Goal: Information Seeking & Learning: Compare options

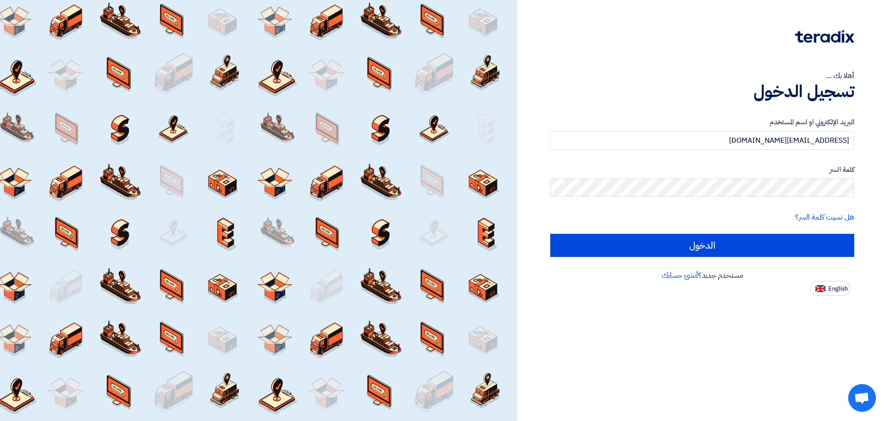
click at [725, 243] on input "الدخول" at bounding box center [702, 245] width 304 height 23
type input "Sign in"
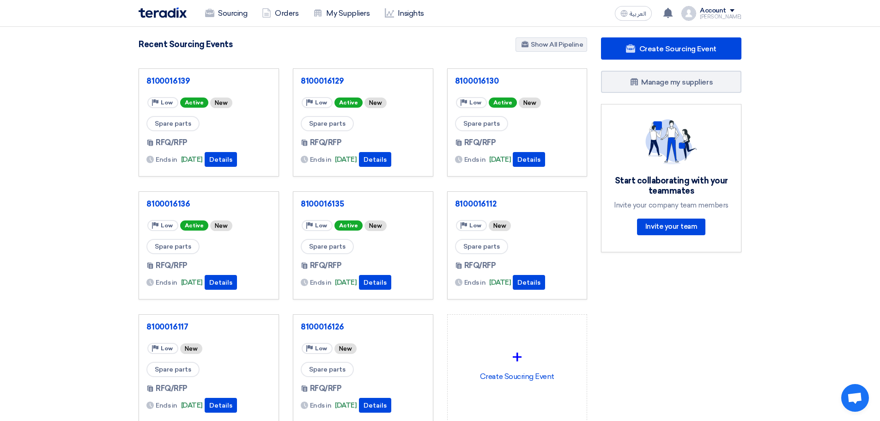
scroll to position [185, 0]
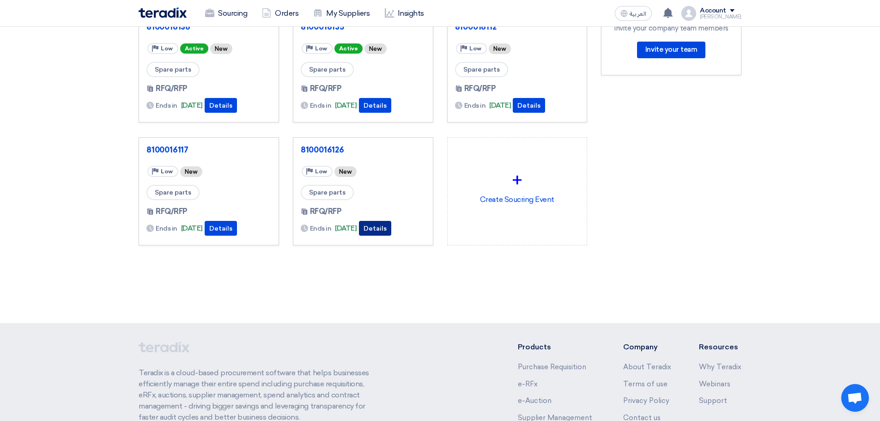
click at [391, 230] on button "Details" at bounding box center [375, 228] width 32 height 15
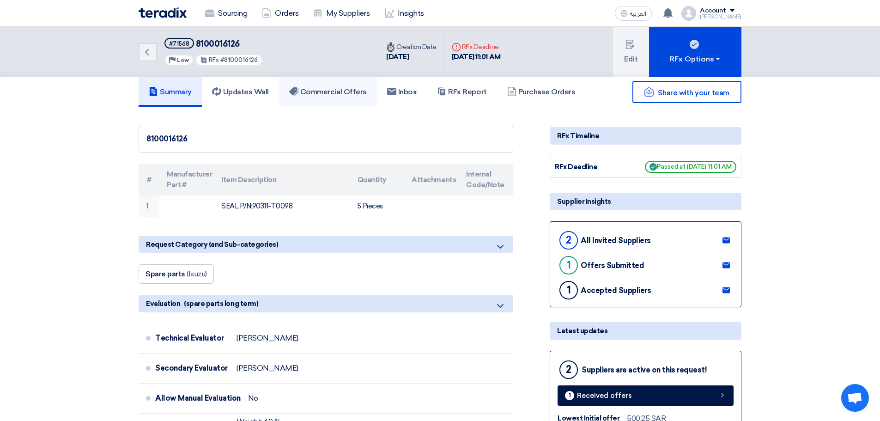
click at [353, 91] on h5 "Commercial Offers" at bounding box center [328, 91] width 78 height 9
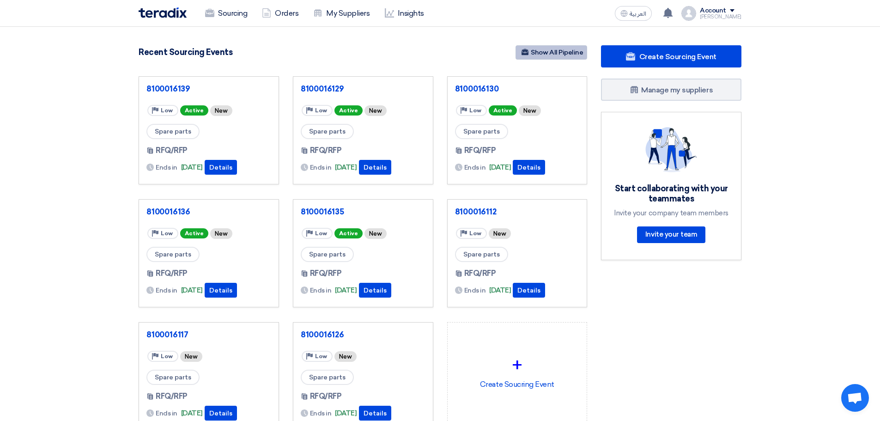
click at [551, 53] on link "Show All Pipeline" at bounding box center [552, 52] width 72 height 14
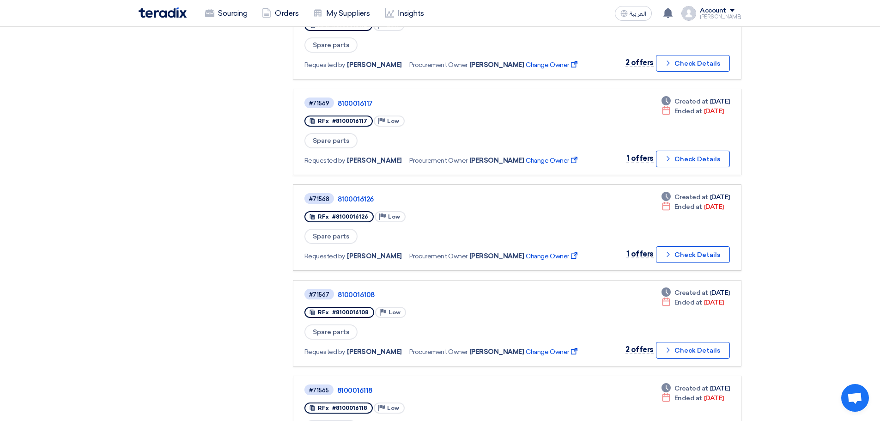
scroll to position [832, 0]
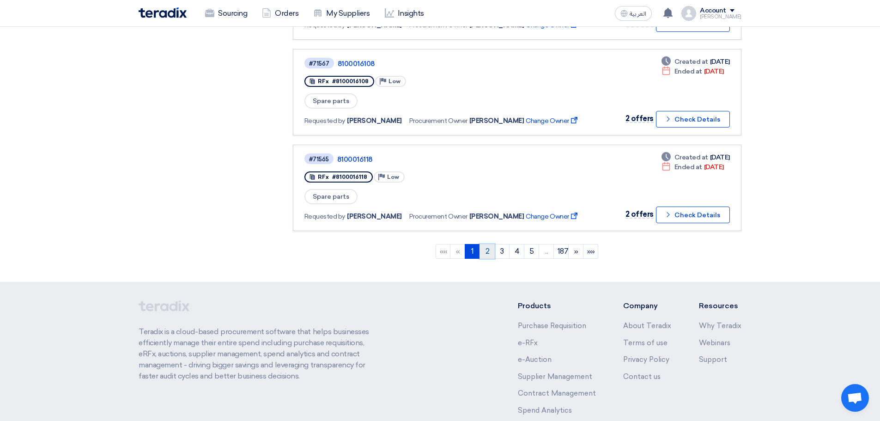
click at [487, 250] on link "2" at bounding box center [487, 251] width 15 height 15
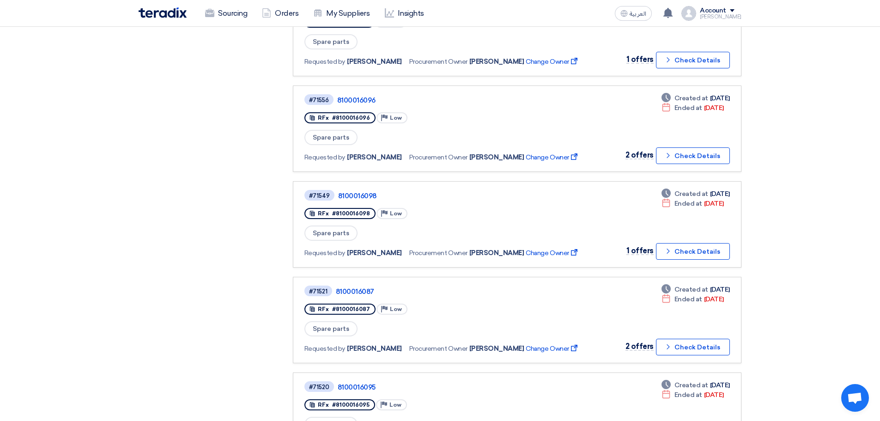
scroll to position [693, 0]
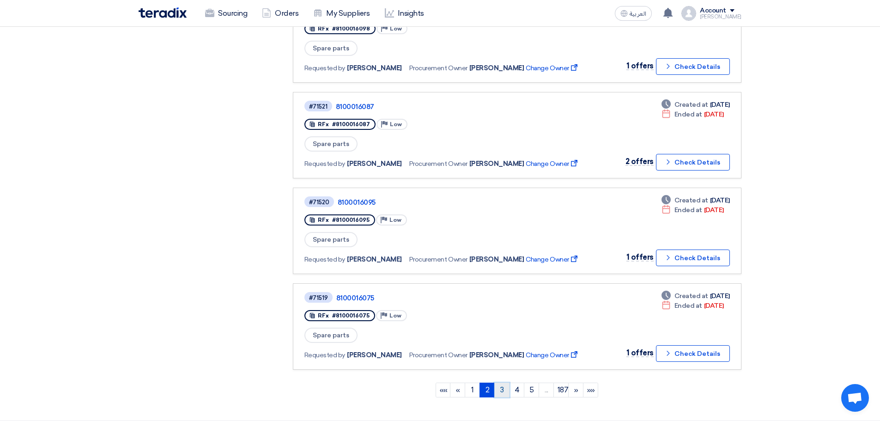
click at [506, 391] on link "3" at bounding box center [501, 390] width 15 height 15
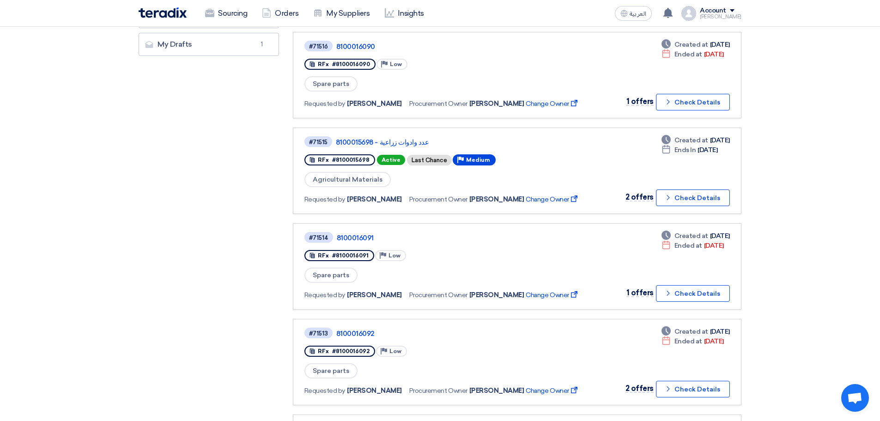
scroll to position [277, 0]
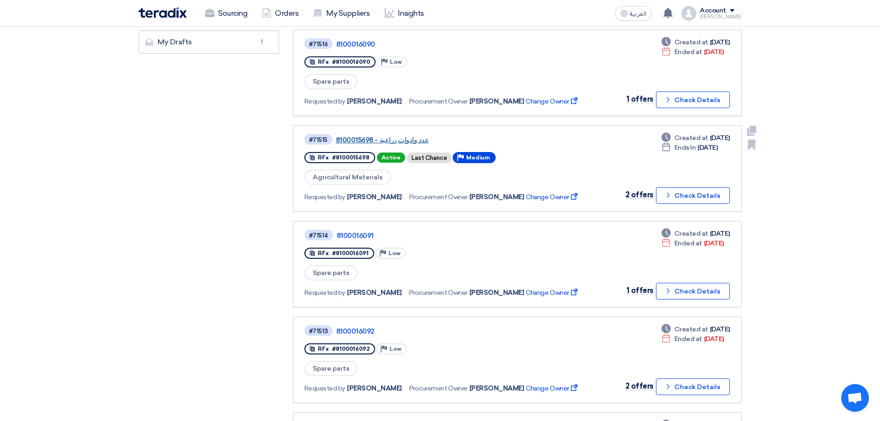
click at [405, 138] on link "عدد وادوات زراعية - 8100015698" at bounding box center [451, 140] width 231 height 8
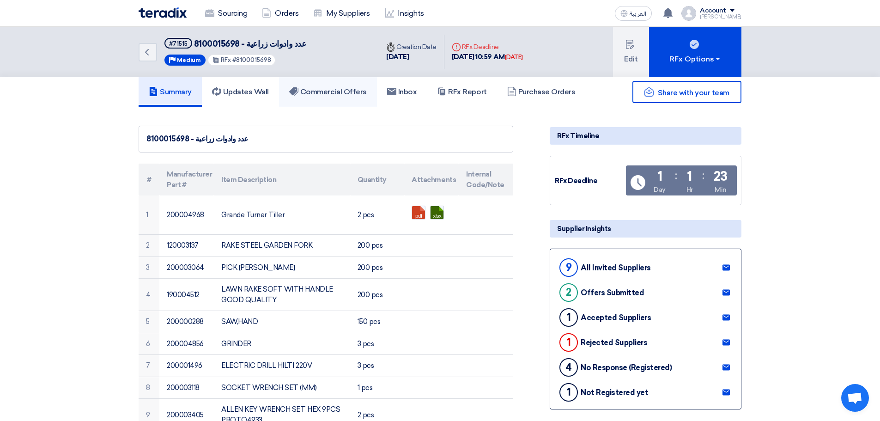
click at [333, 91] on h5 "Commercial Offers" at bounding box center [328, 91] width 78 height 9
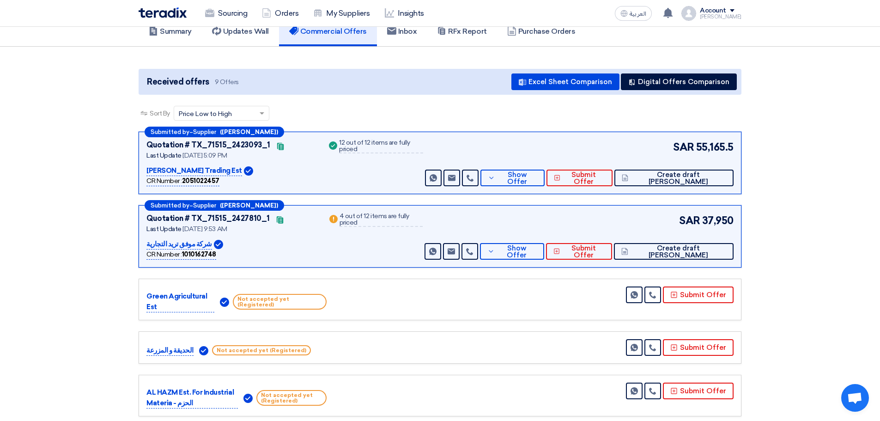
scroll to position [46, 0]
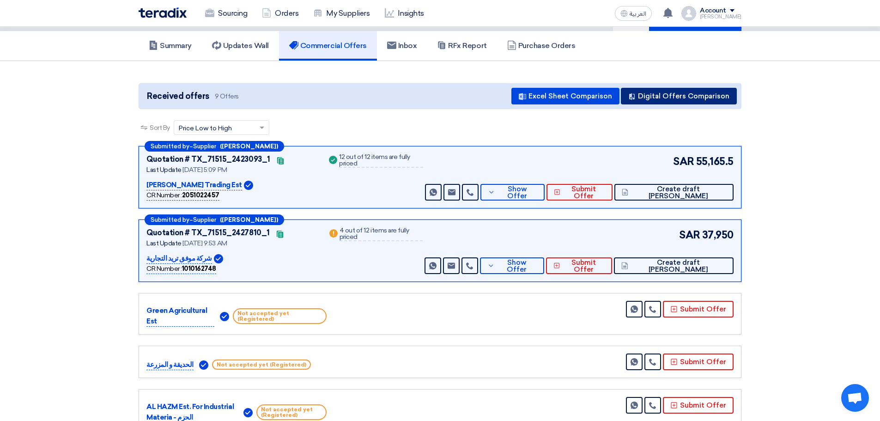
click at [697, 97] on button "Digital Offers Comparison" at bounding box center [679, 96] width 116 height 17
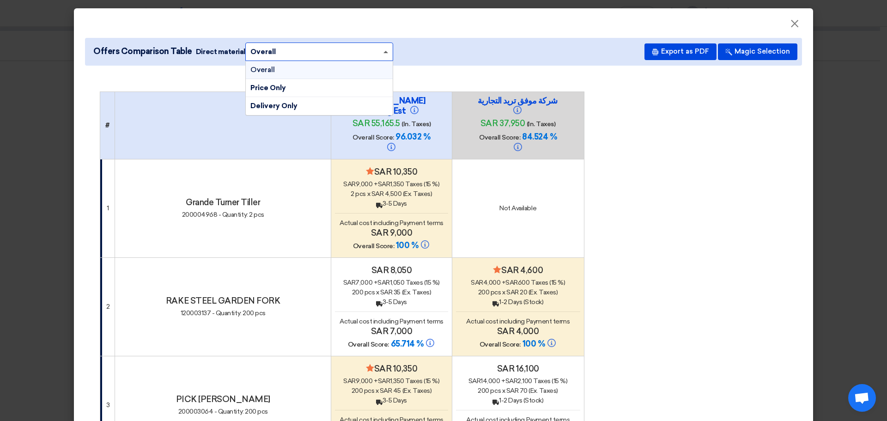
click at [383, 52] on span at bounding box center [385, 52] width 5 height 2
click at [267, 88] on span "Price Only" at bounding box center [268, 88] width 36 height 8
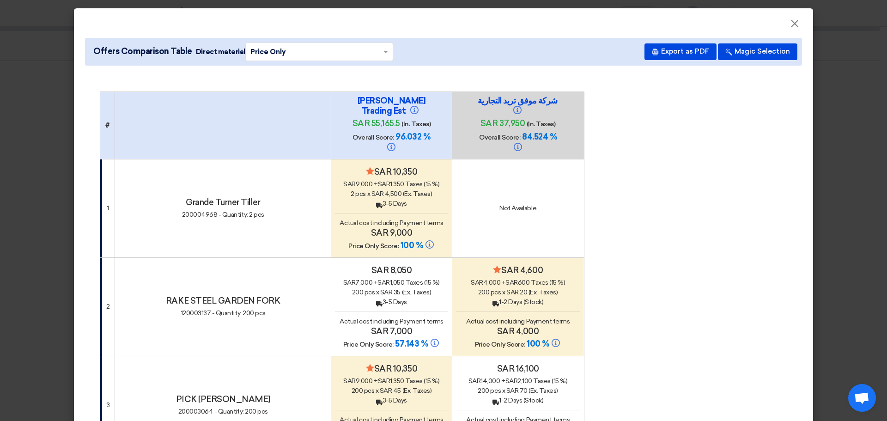
click at [381, 51] on span at bounding box center [387, 52] width 12 height 10
click at [262, 104] on span "Delivery Only" at bounding box center [273, 106] width 47 height 8
click at [790, 23] on span "×" at bounding box center [794, 26] width 9 height 18
